Goal: Find specific page/section: Find specific page/section

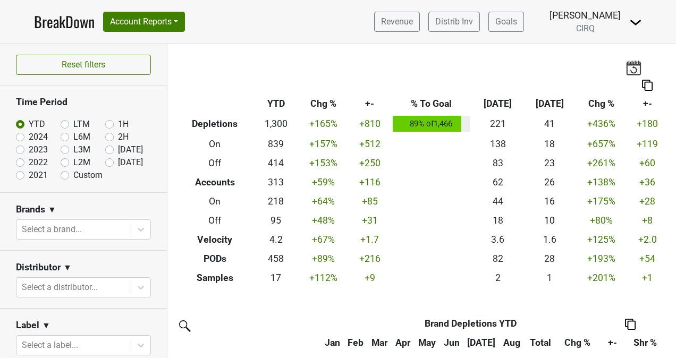
click at [65, 24] on link "BreakDown" at bounding box center [64, 22] width 61 height 22
click at [172, 22] on button "Account Reports" at bounding box center [144, 22] width 82 height 20
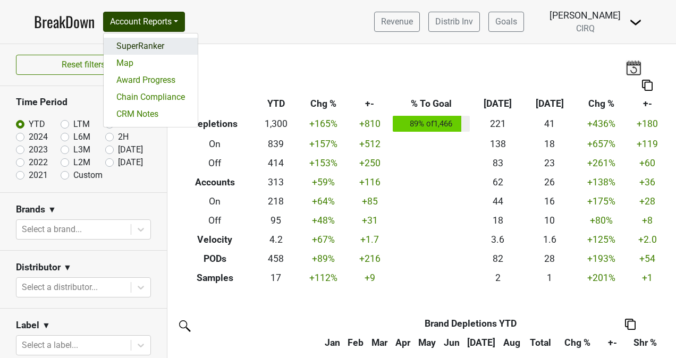
click at [154, 48] on link "SuperRanker" at bounding box center [151, 46] width 94 height 17
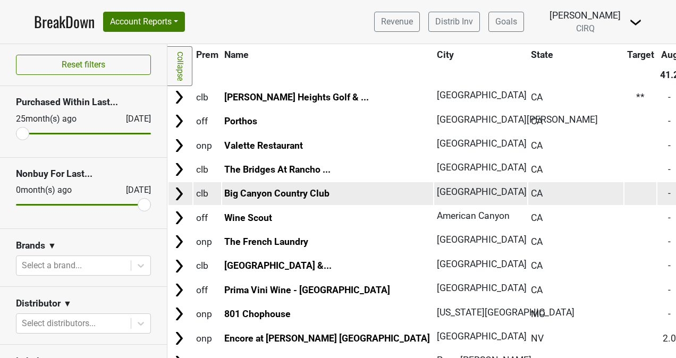
scroll to position [65, 0]
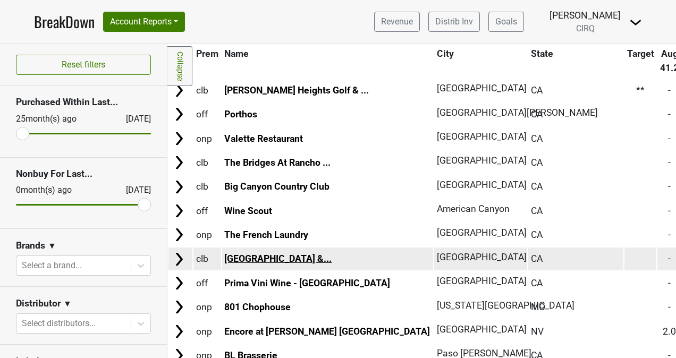
click at [291, 255] on link "Palo Alto Hills Golf &..." at bounding box center [277, 259] width 107 height 11
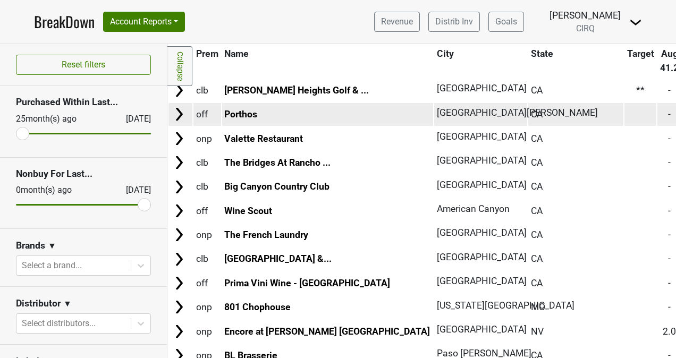
scroll to position [0, 0]
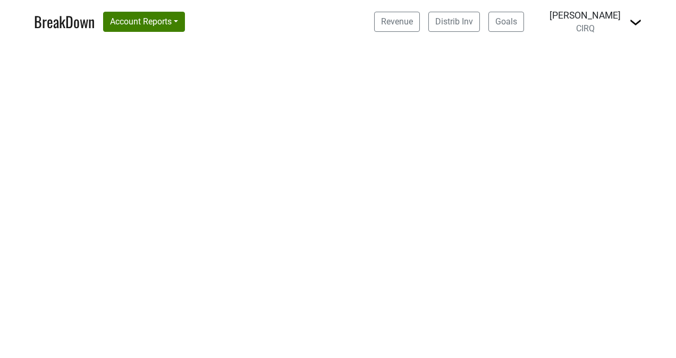
select select "CA"
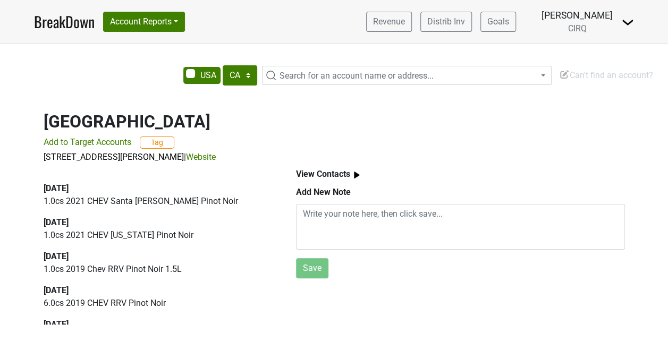
scroll to position [96, 0]
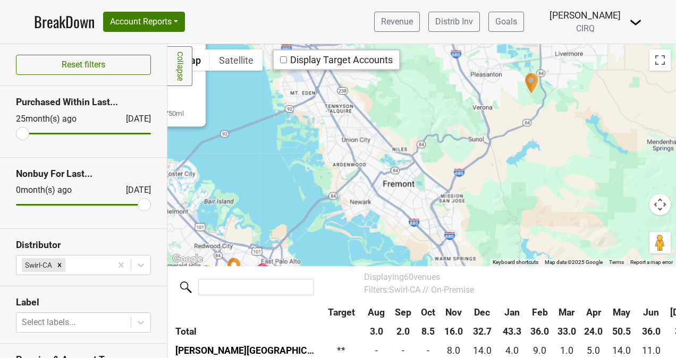
scroll to position [940, 0]
